Goal: Task Accomplishment & Management: Complete application form

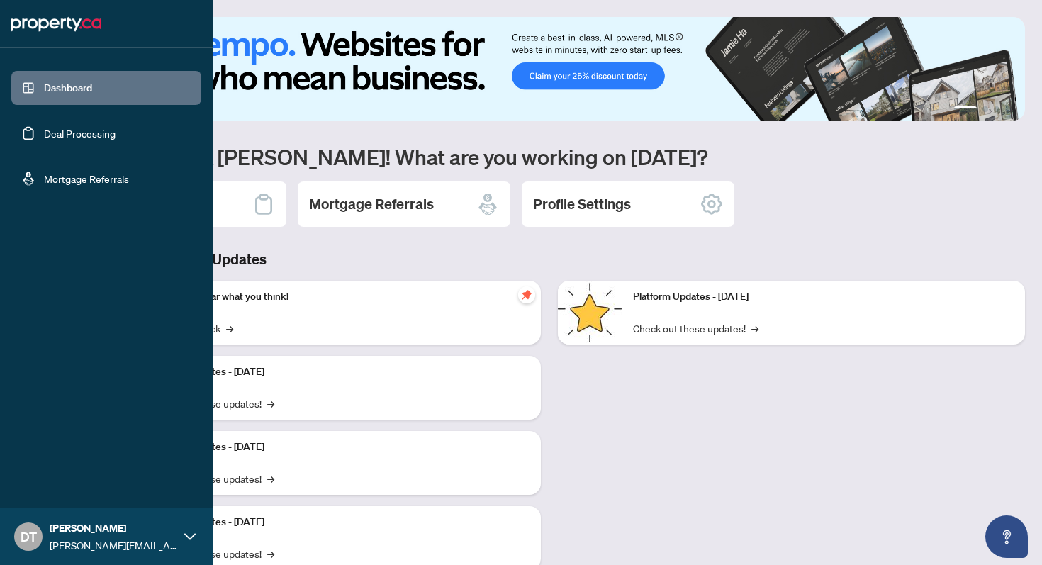
click at [58, 129] on link "Deal Processing" at bounding box center [80, 133] width 72 height 13
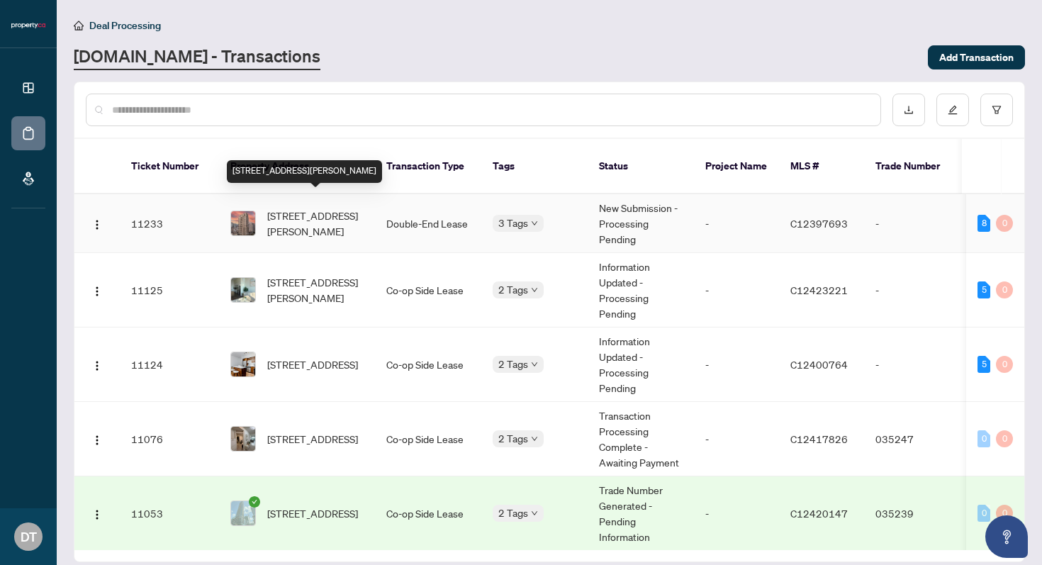
click at [342, 208] on span "221-80 Harrison Garden Blvd, Toronto, Ontario M2N 7E3, Canada" at bounding box center [315, 223] width 96 height 31
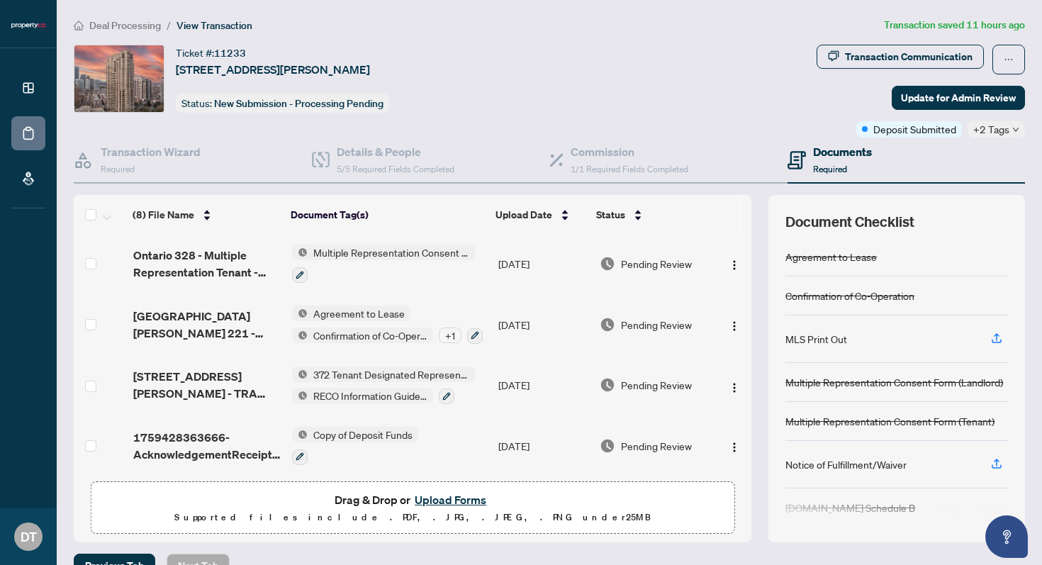
scroll to position [246, 0]
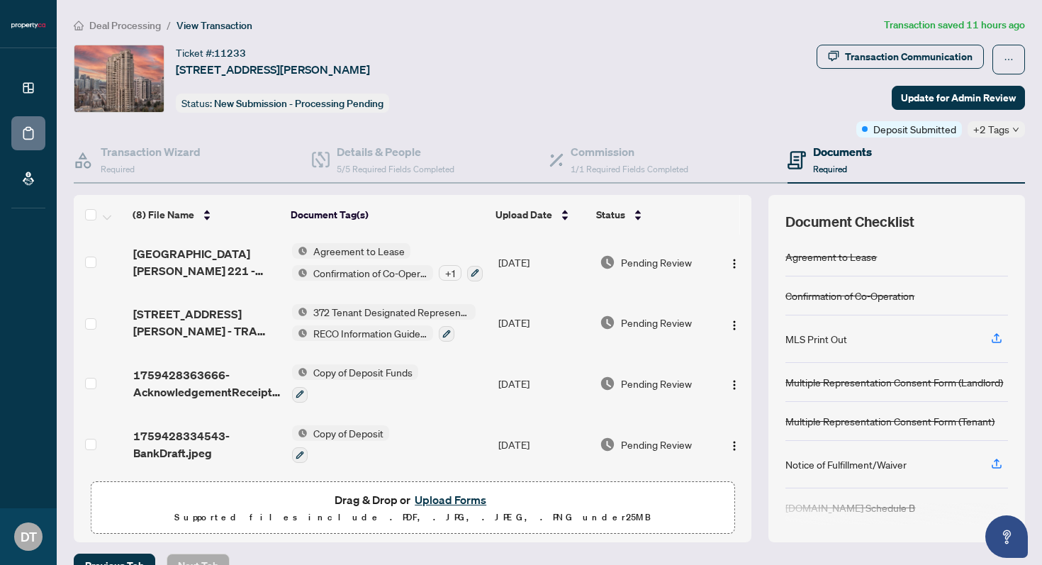
click at [463, 496] on button "Upload Forms" at bounding box center [450, 499] width 80 height 18
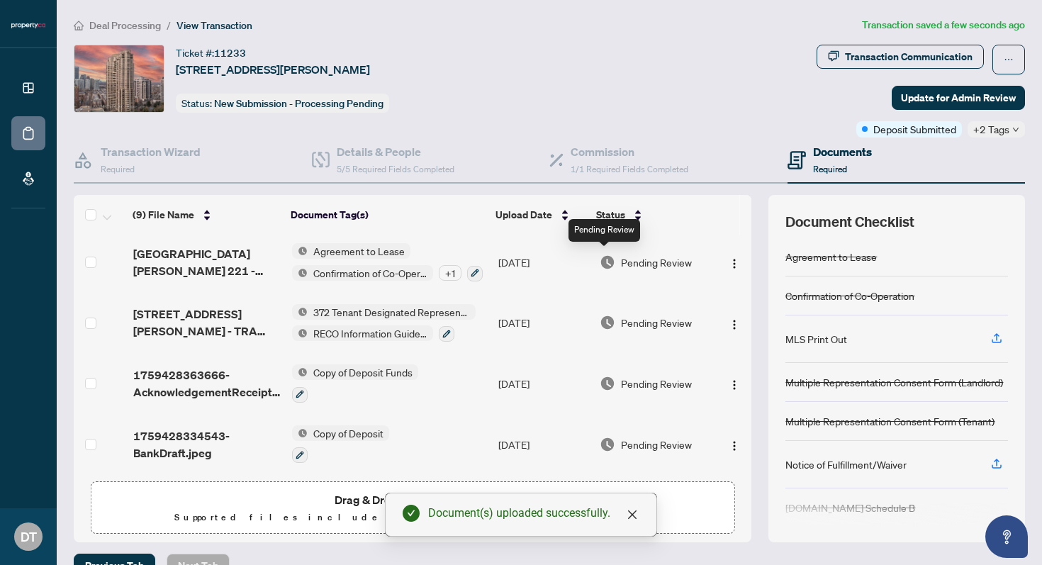
scroll to position [0, 0]
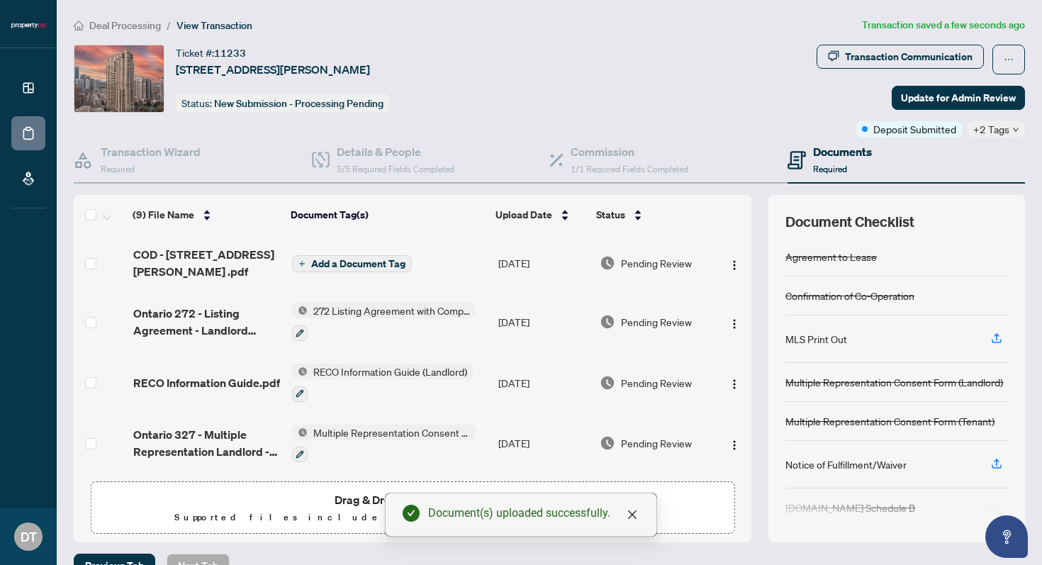
click at [386, 259] on span "Add a Document Tag" at bounding box center [358, 264] width 94 height 10
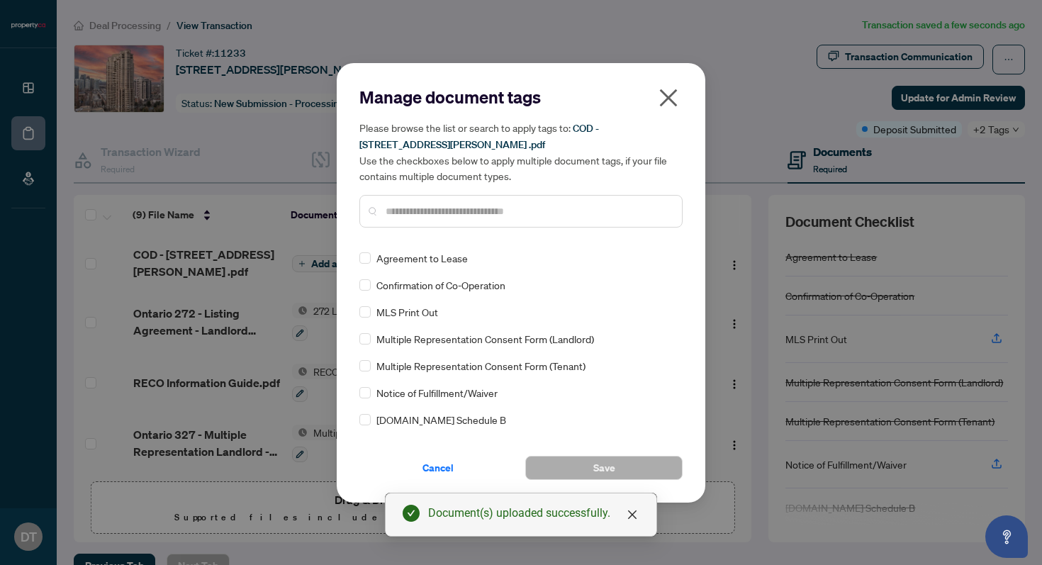
click at [432, 215] on input "text" at bounding box center [527, 211] width 285 height 16
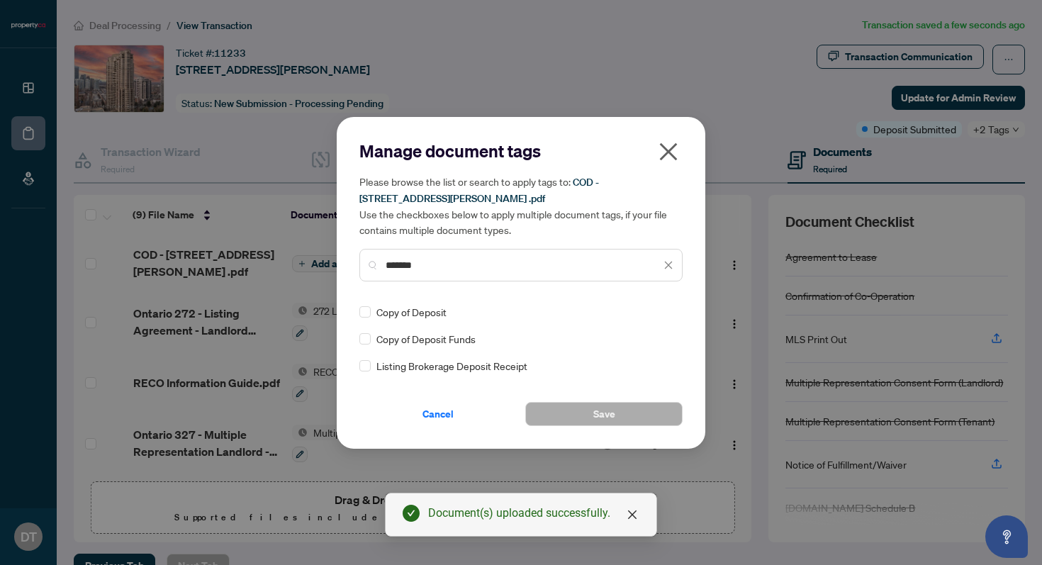
type input "*******"
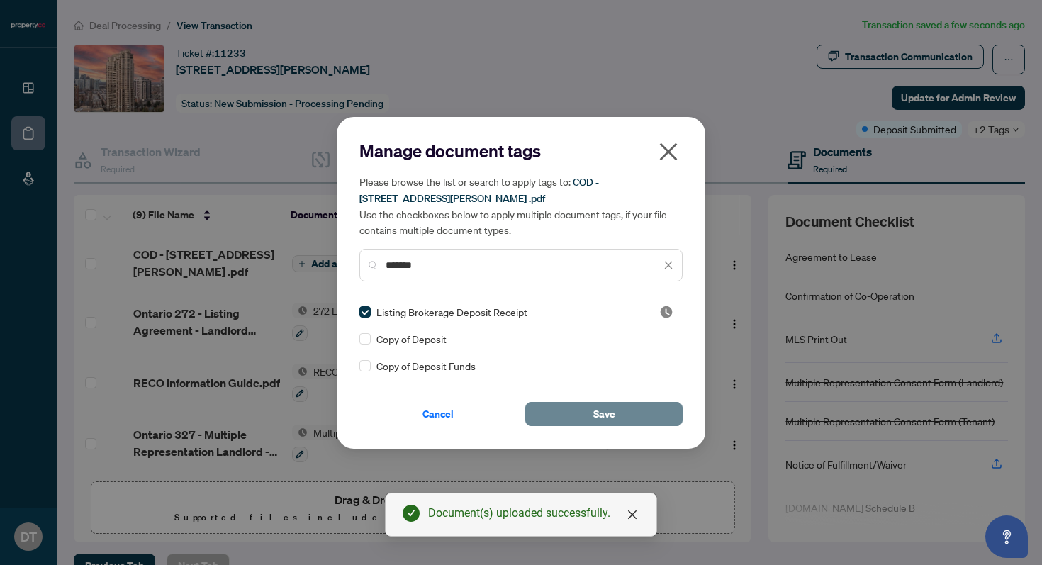
click at [577, 403] on button "Save" at bounding box center [603, 414] width 157 height 24
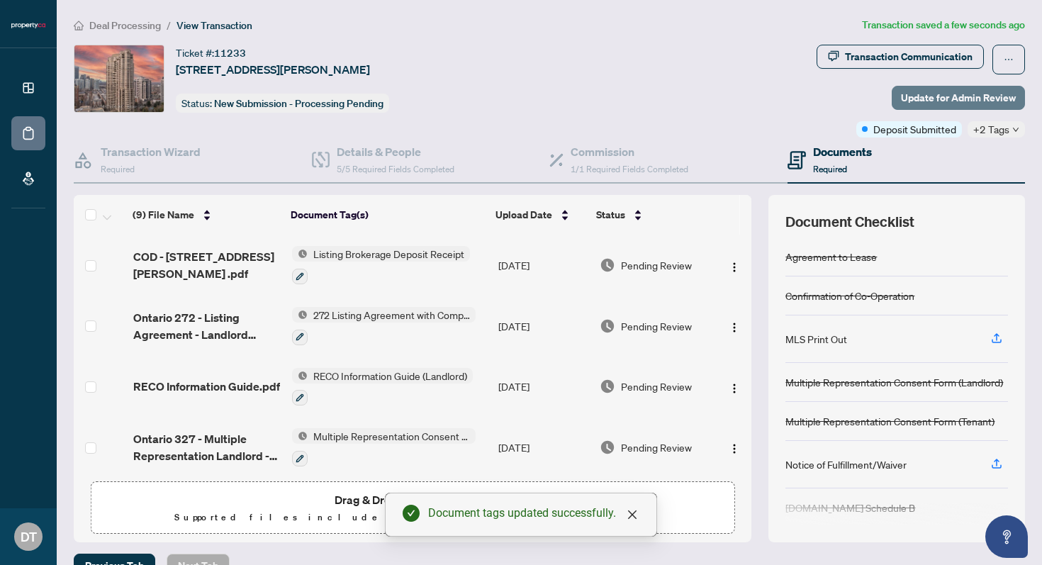
click at [940, 98] on span "Update for Admin Review" at bounding box center [958, 97] width 115 height 23
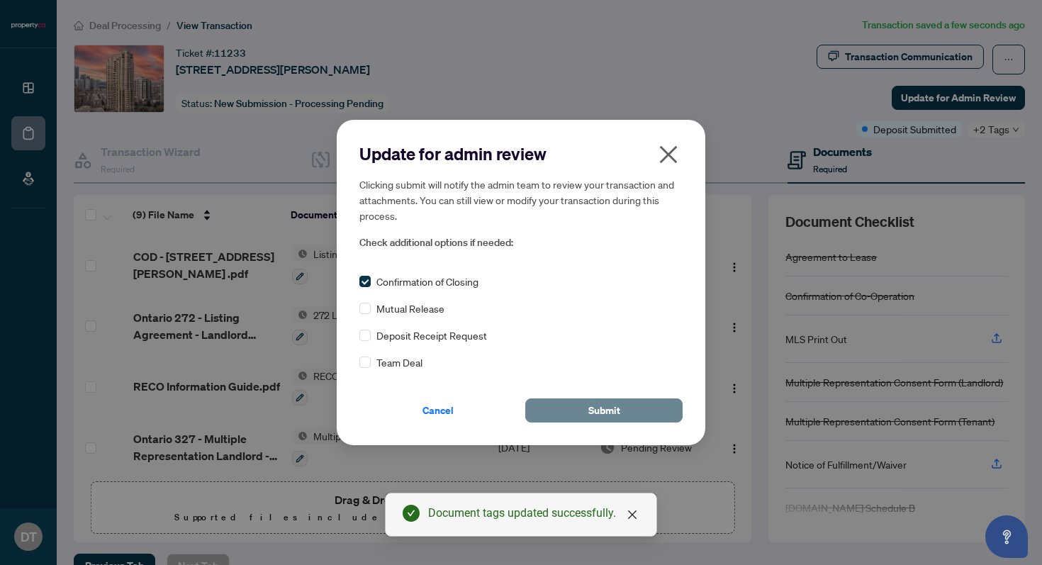
click at [629, 407] on button "Submit" at bounding box center [603, 410] width 157 height 24
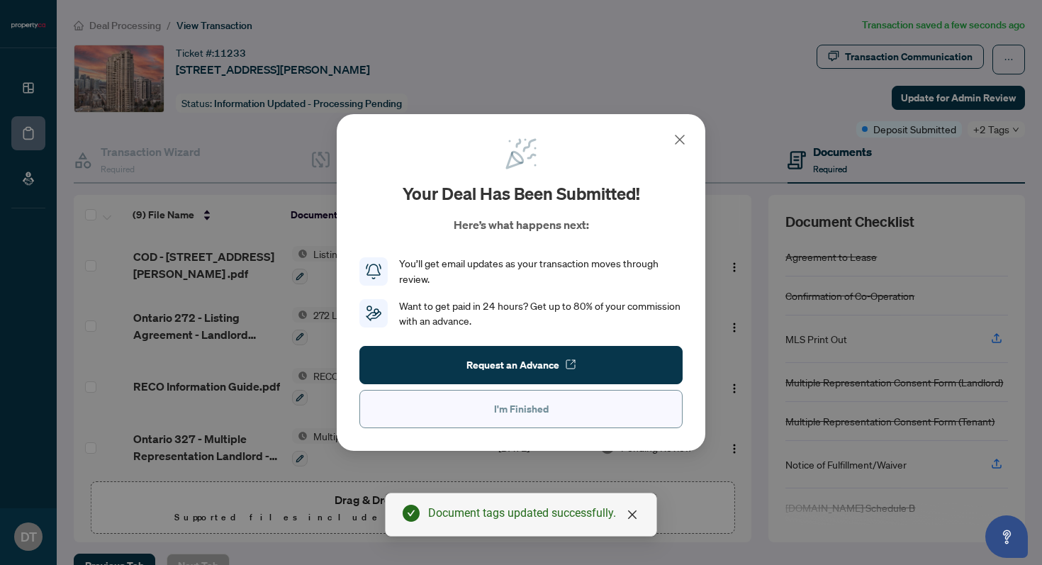
click at [531, 410] on span "I'm Finished" at bounding box center [521, 409] width 55 height 23
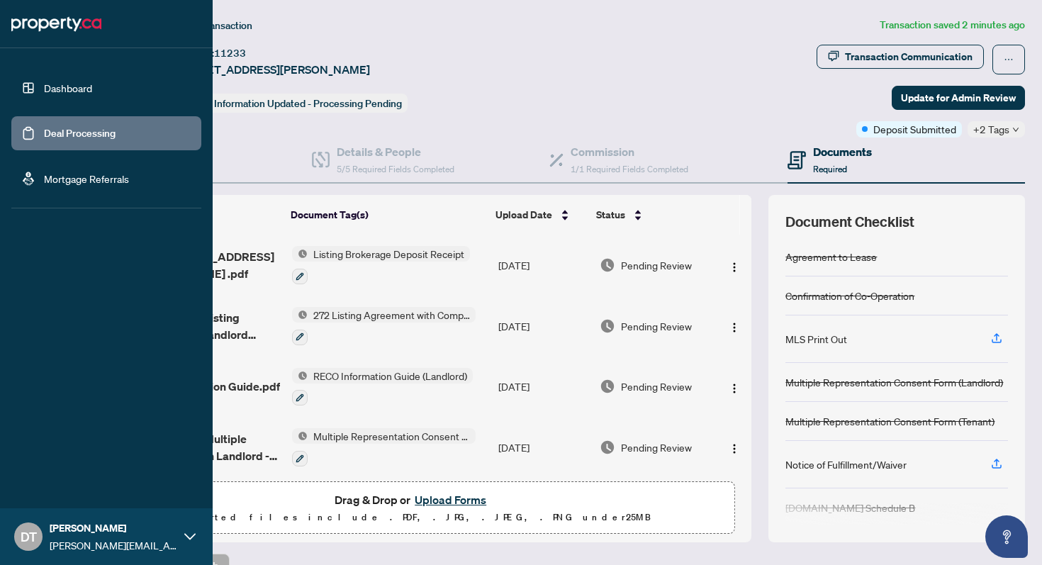
click at [66, 90] on link "Dashboard" at bounding box center [68, 87] width 48 height 13
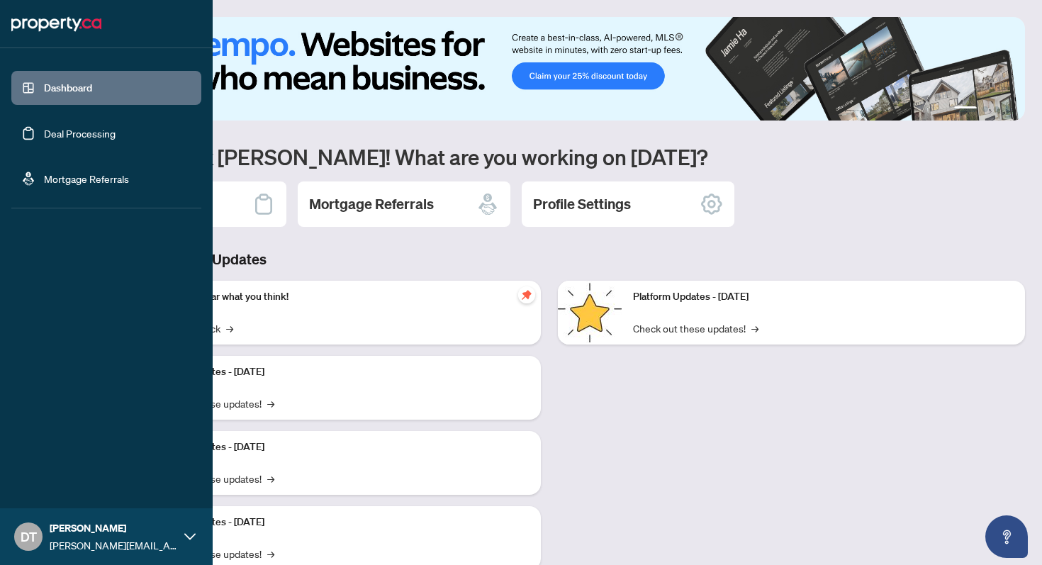
click at [76, 137] on link "Deal Processing" at bounding box center [80, 133] width 72 height 13
